Goal: Task Accomplishment & Management: Use online tool/utility

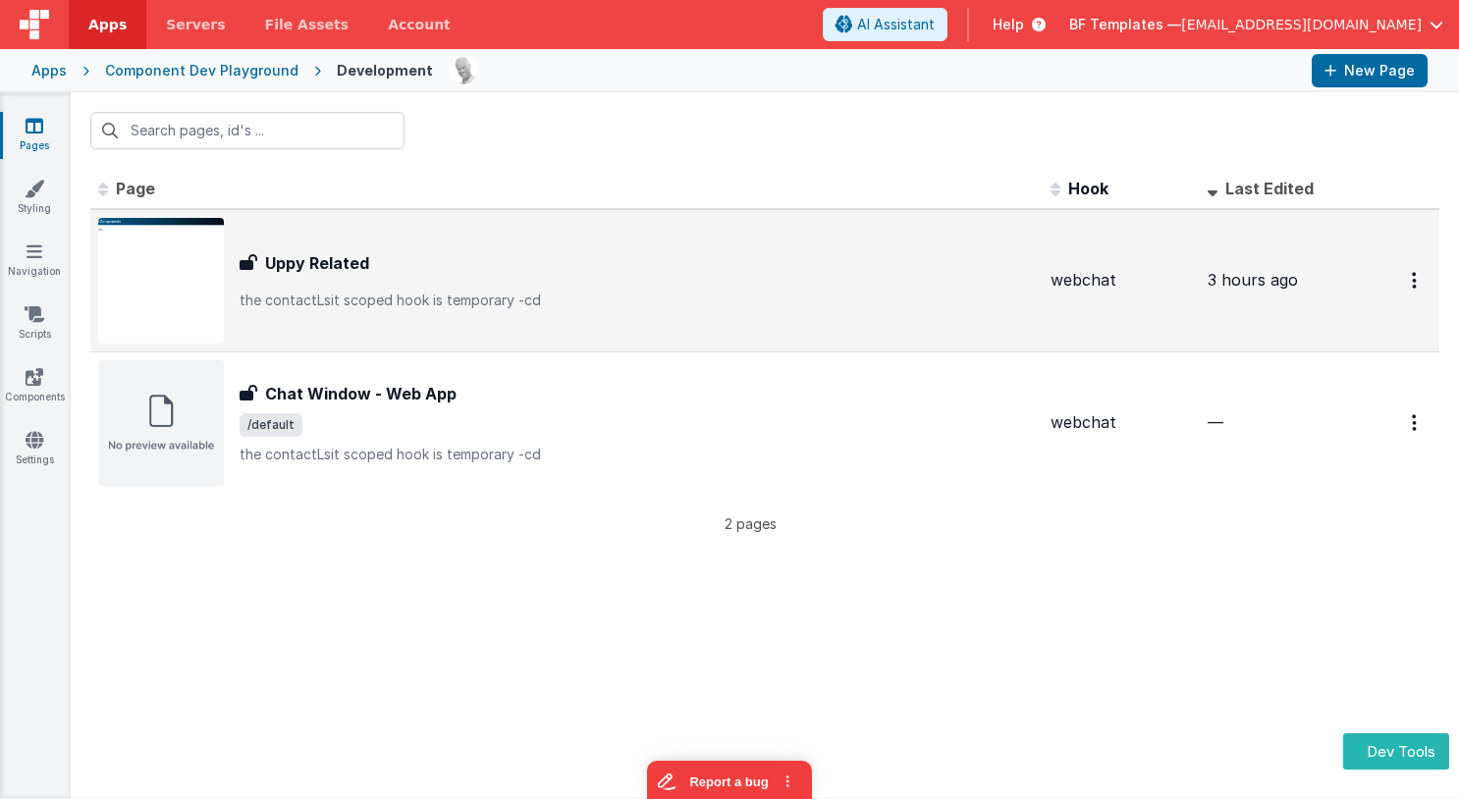
click at [435, 278] on div "Uppy Related Uppy Related the contactLsit scoped hook is temporary -cd" at bounding box center [637, 280] width 795 height 59
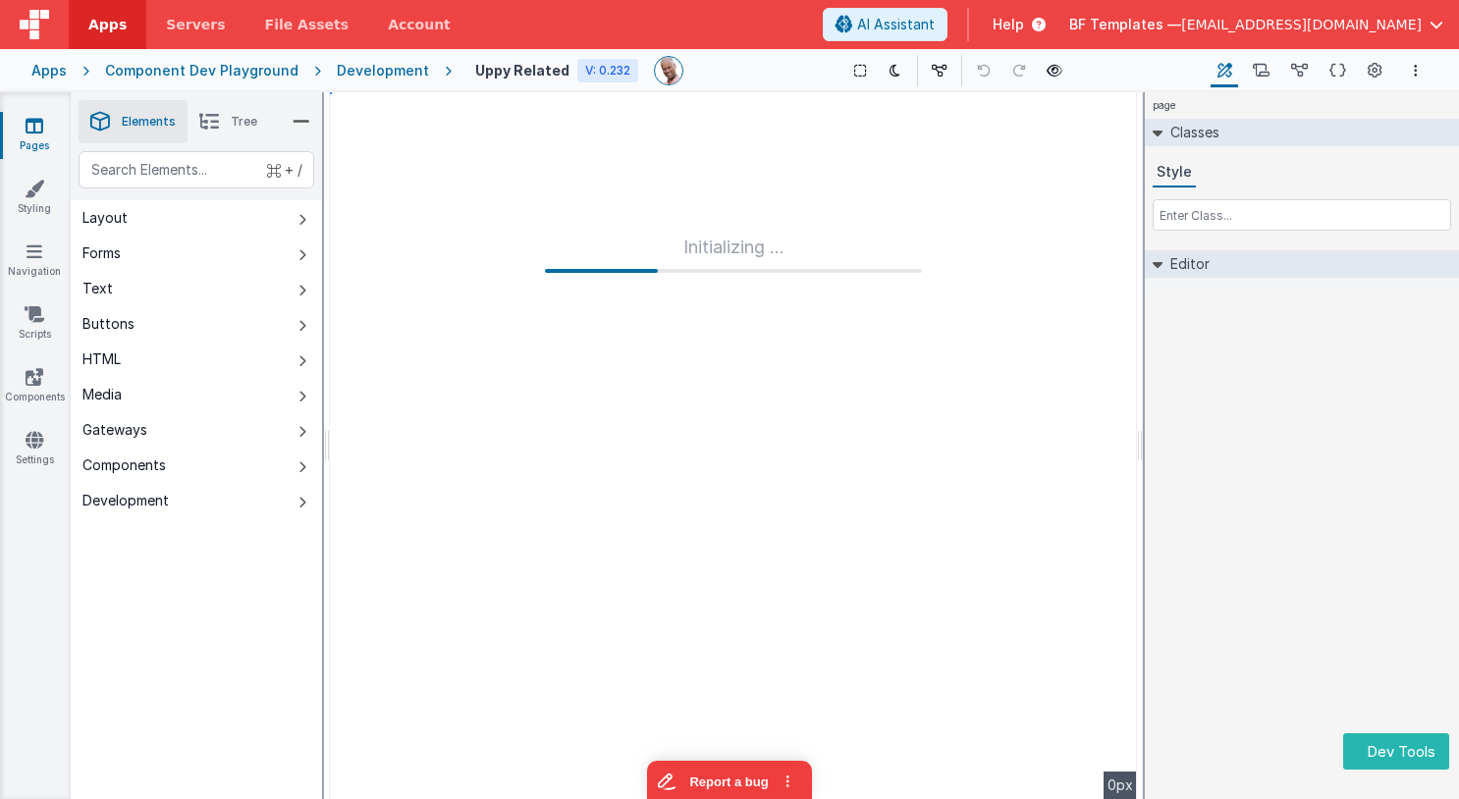
click at [977, 68] on icon at bounding box center [984, 71] width 14 height 14
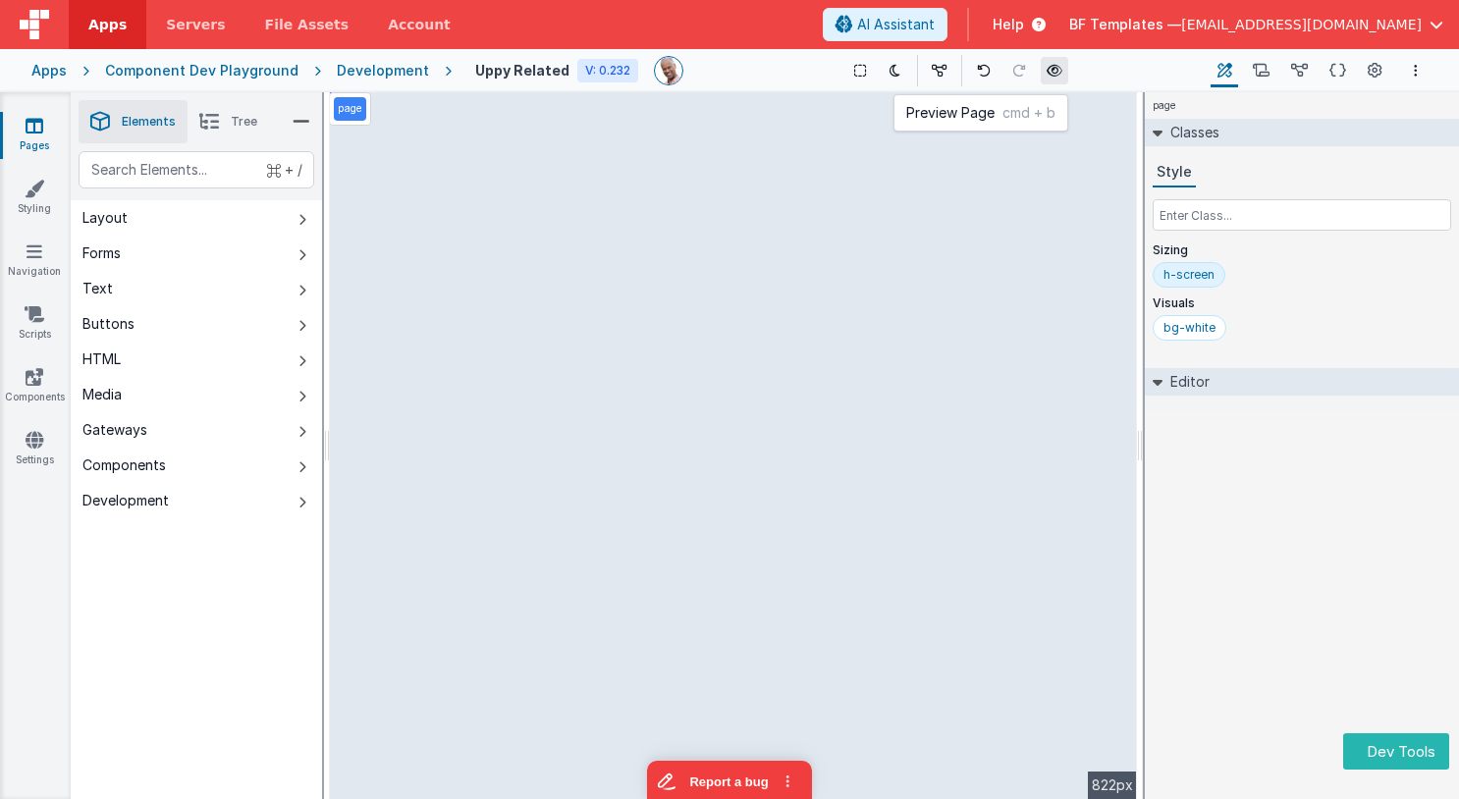
click at [1050, 67] on icon at bounding box center [1055, 71] width 16 height 14
click at [41, 383] on icon at bounding box center [35, 377] width 18 height 20
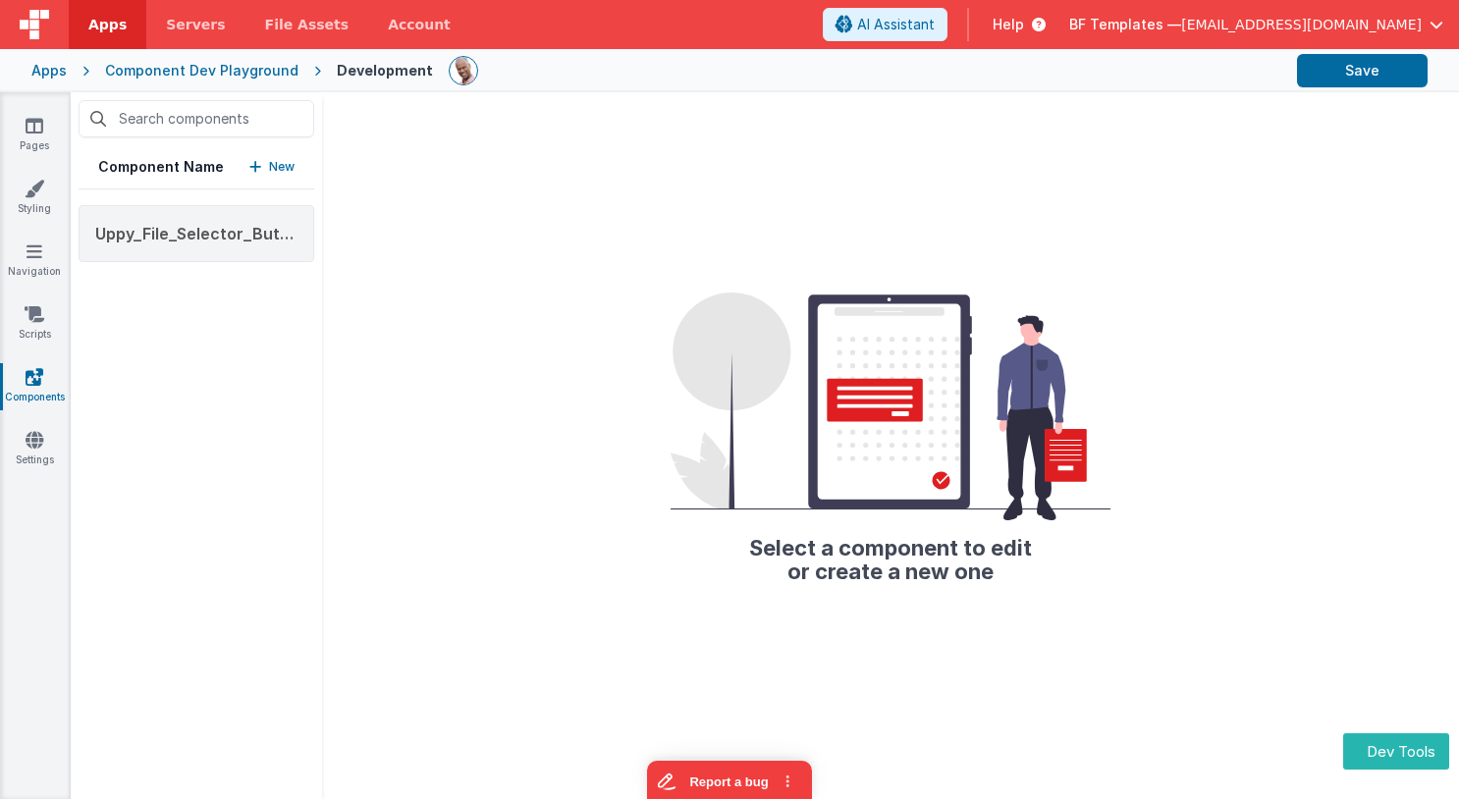
click at [277, 162] on p "New" at bounding box center [282, 167] width 26 height 20
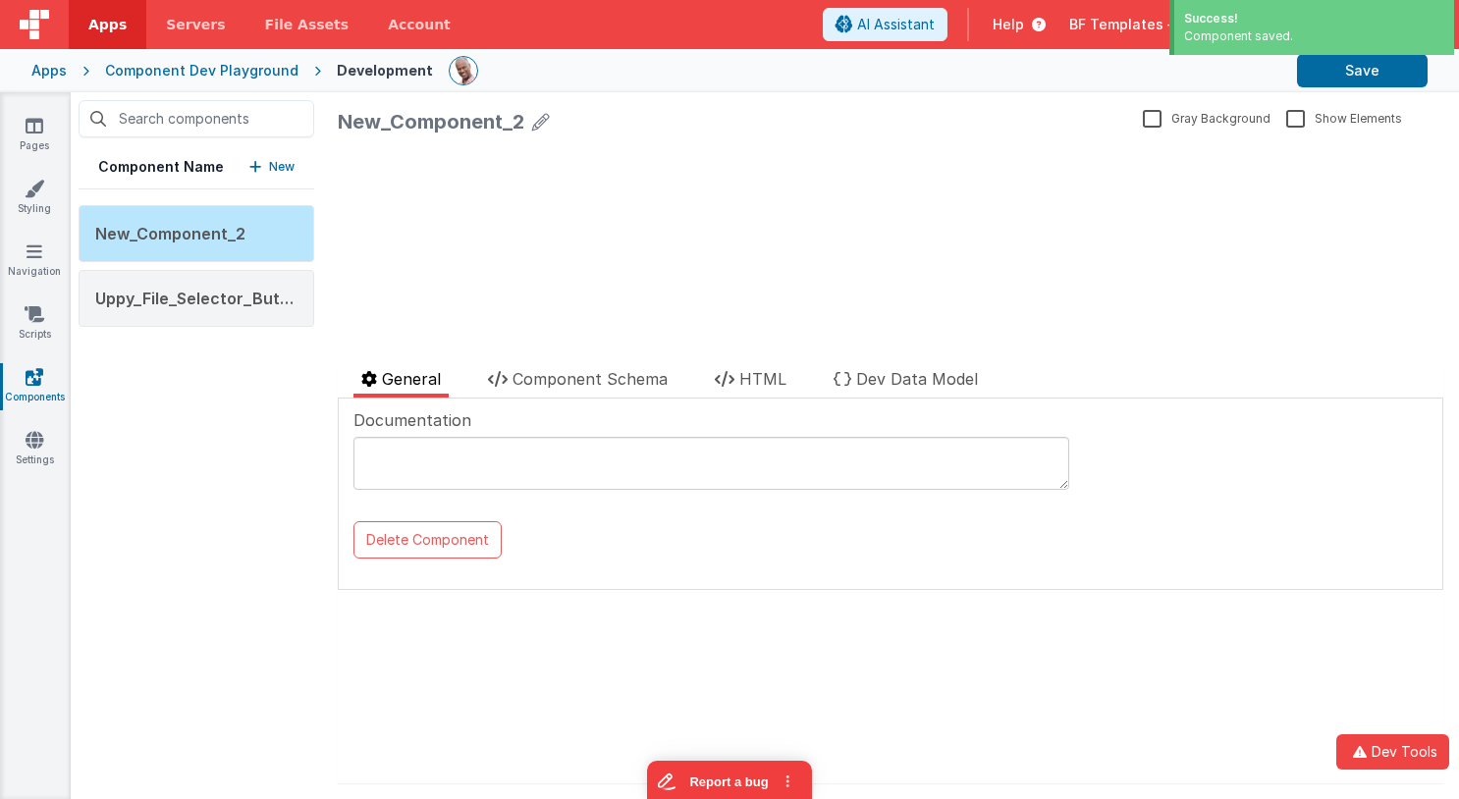
click at [538, 119] on icon at bounding box center [541, 121] width 18 height 27
drag, startPoint x: 558, startPoint y: 122, endPoint x: 328, endPoint y: 103, distance: 230.5
click at [328, 103] on div "New_Component_2 Gray Background Show Elements General Component Schema HTML Dev…" at bounding box center [890, 445] width 1137 height 707
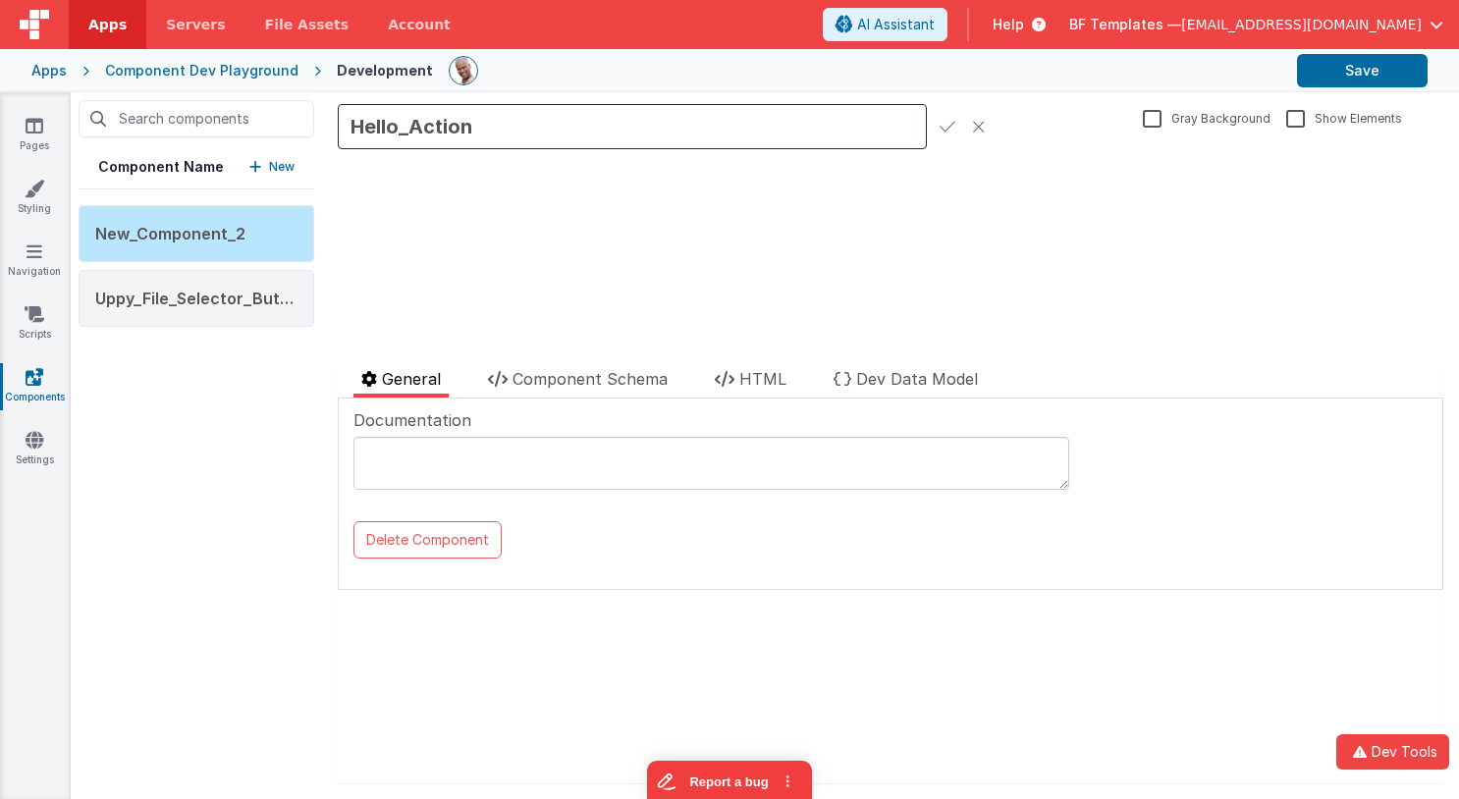
type input "Hello_Actions"
